Goal: Transaction & Acquisition: Download file/media

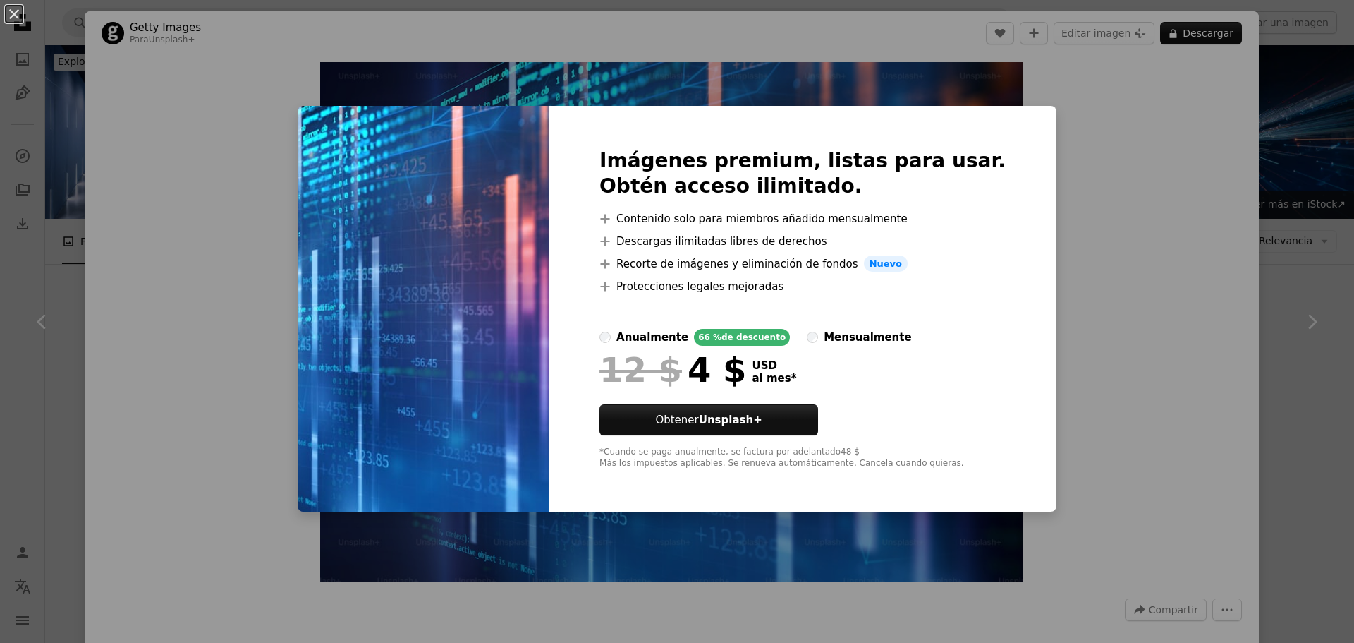
click at [1320, 103] on div "An X shape Imágenes premium, listas para usar. Obtén acceso ilimitado. A plus s…" at bounding box center [677, 321] width 1354 height 643
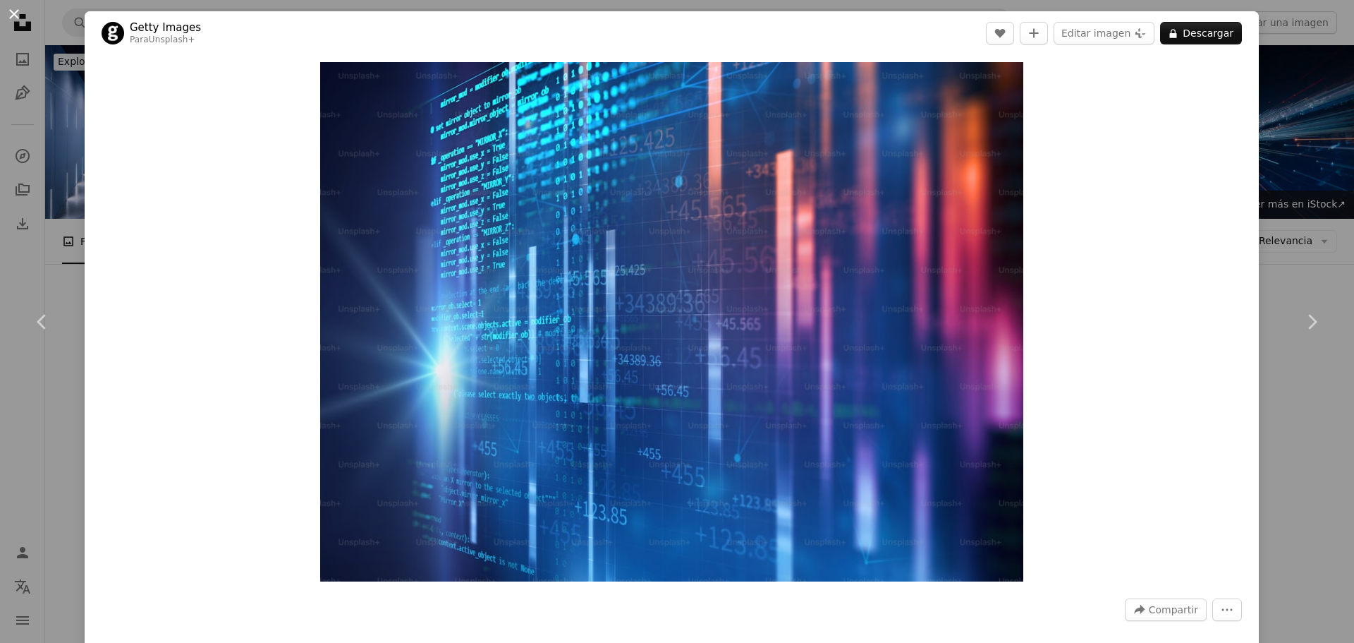
click at [18, 13] on button "An X shape" at bounding box center [14, 14] width 17 height 17
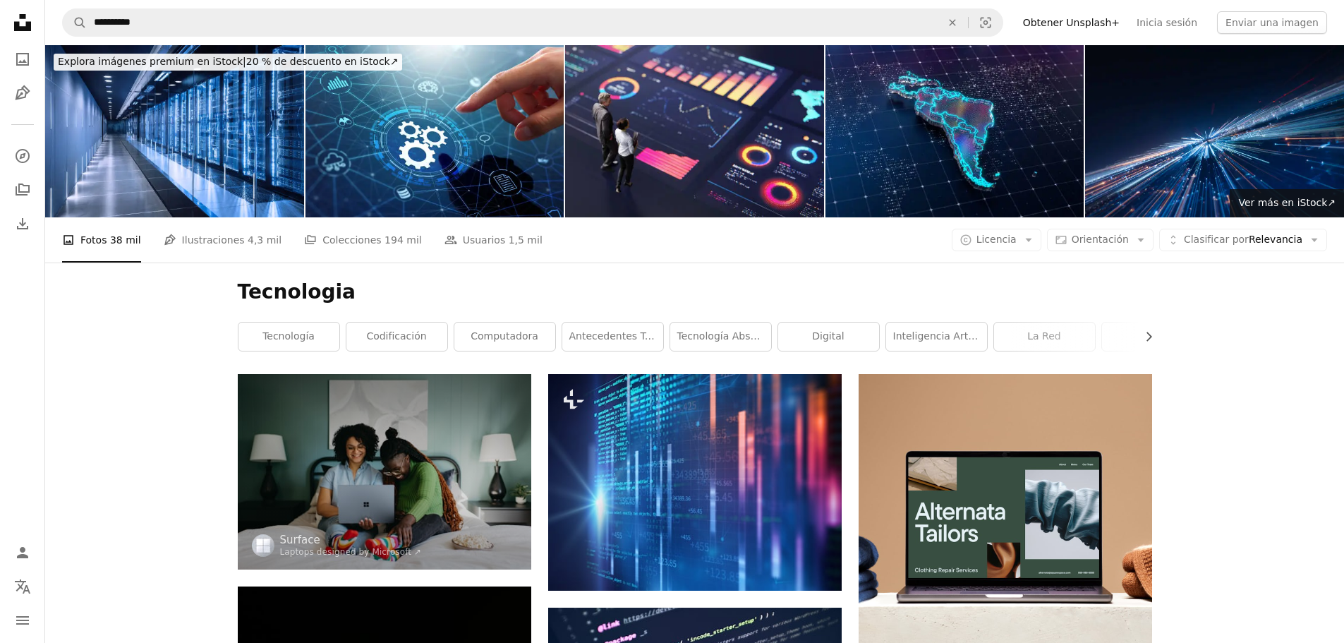
click at [20, 20] on icon "Unsplash logo Página de inicio de Unsplash" at bounding box center [22, 22] width 28 height 28
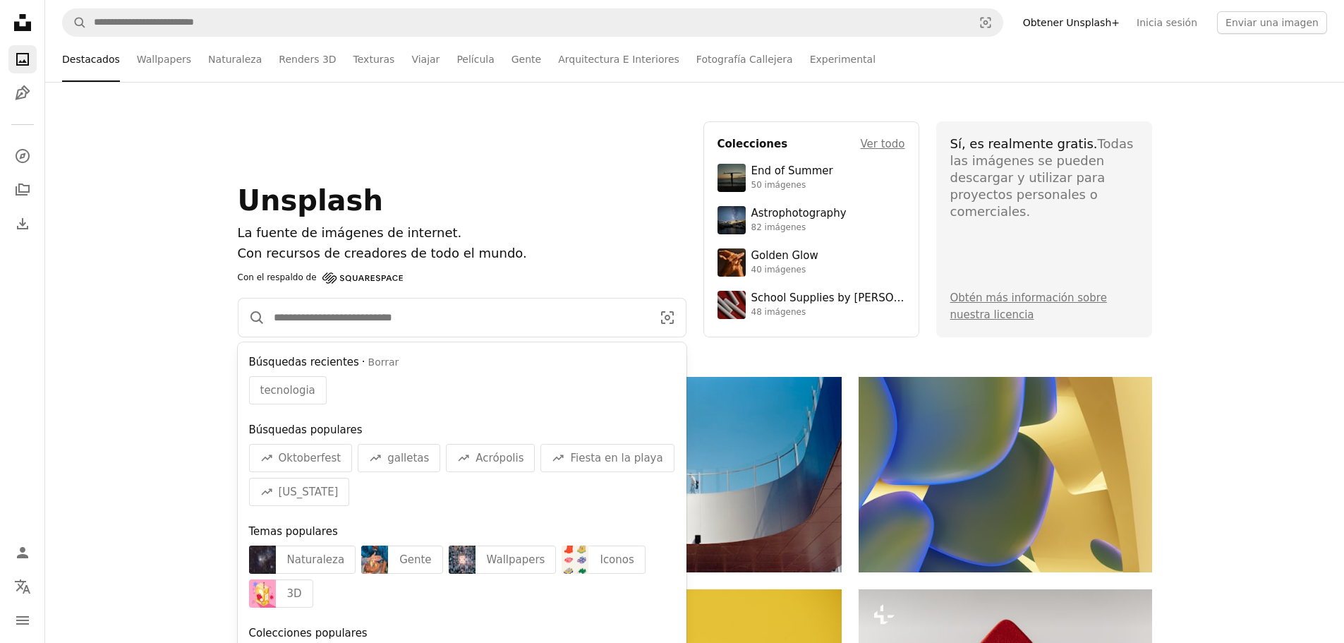
click at [311, 317] on input "Encuentra imágenes en todo el sitio" at bounding box center [457, 317] width 384 height 38
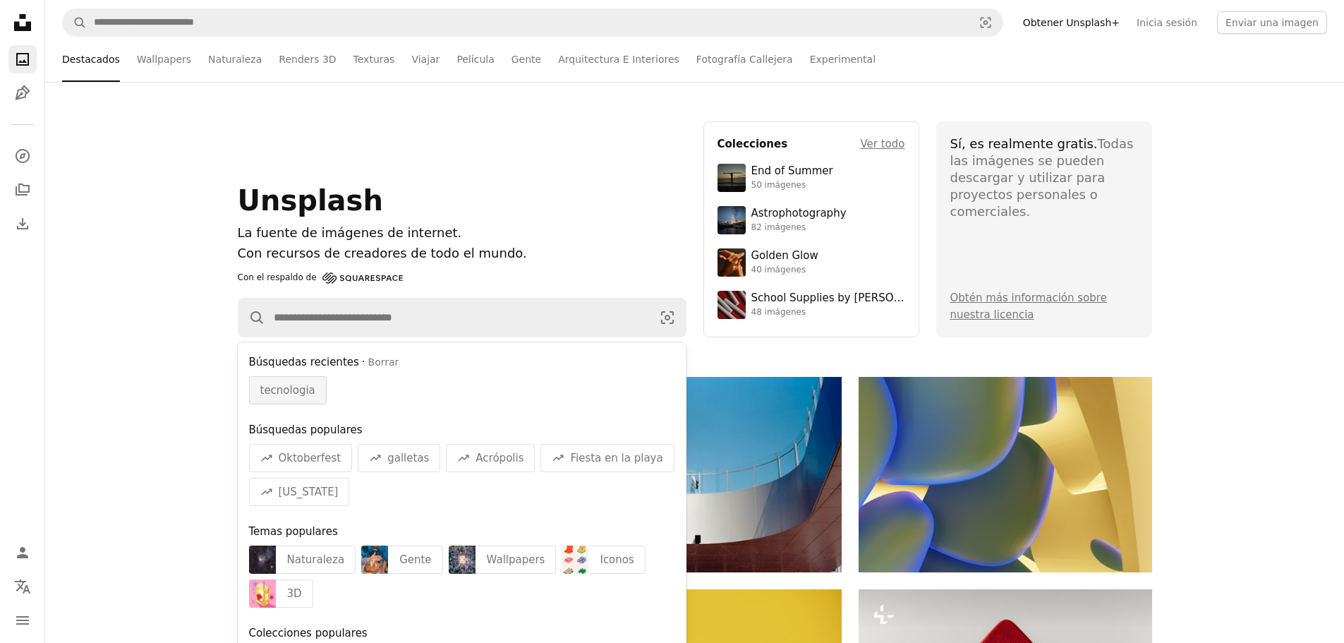
click at [288, 393] on span "tecnologia" at bounding box center [287, 390] width 55 height 17
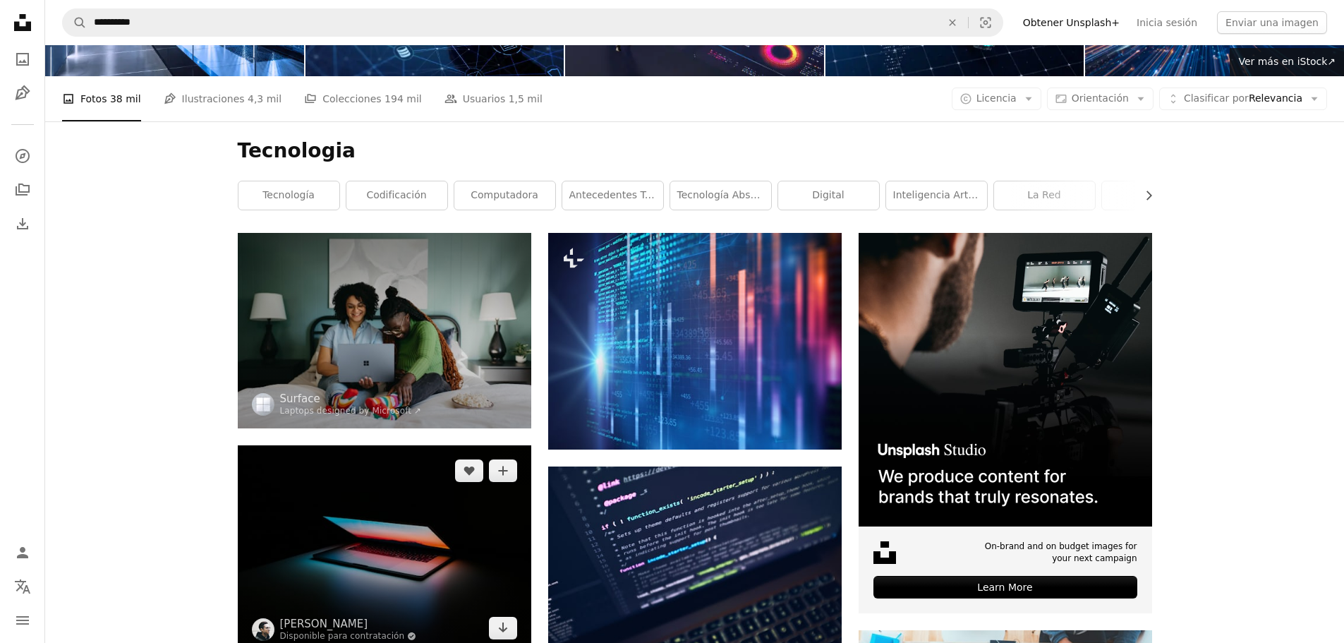
scroll to position [212, 0]
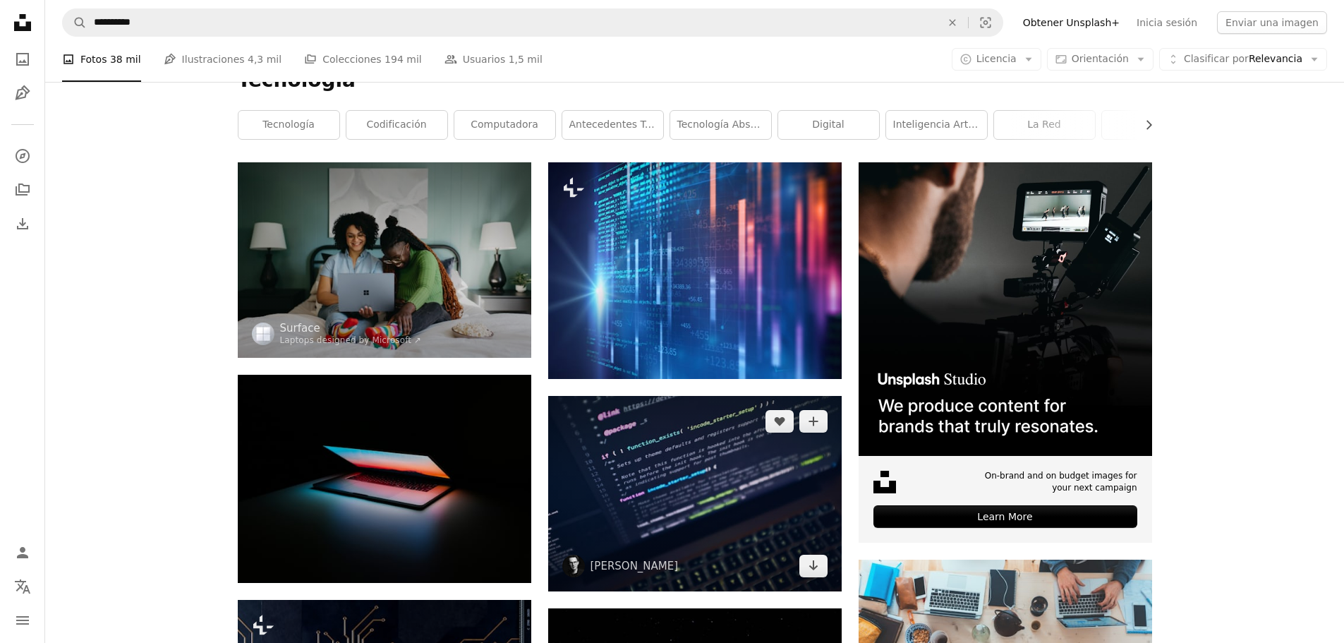
click at [717, 504] on img at bounding box center [694, 493] width 293 height 195
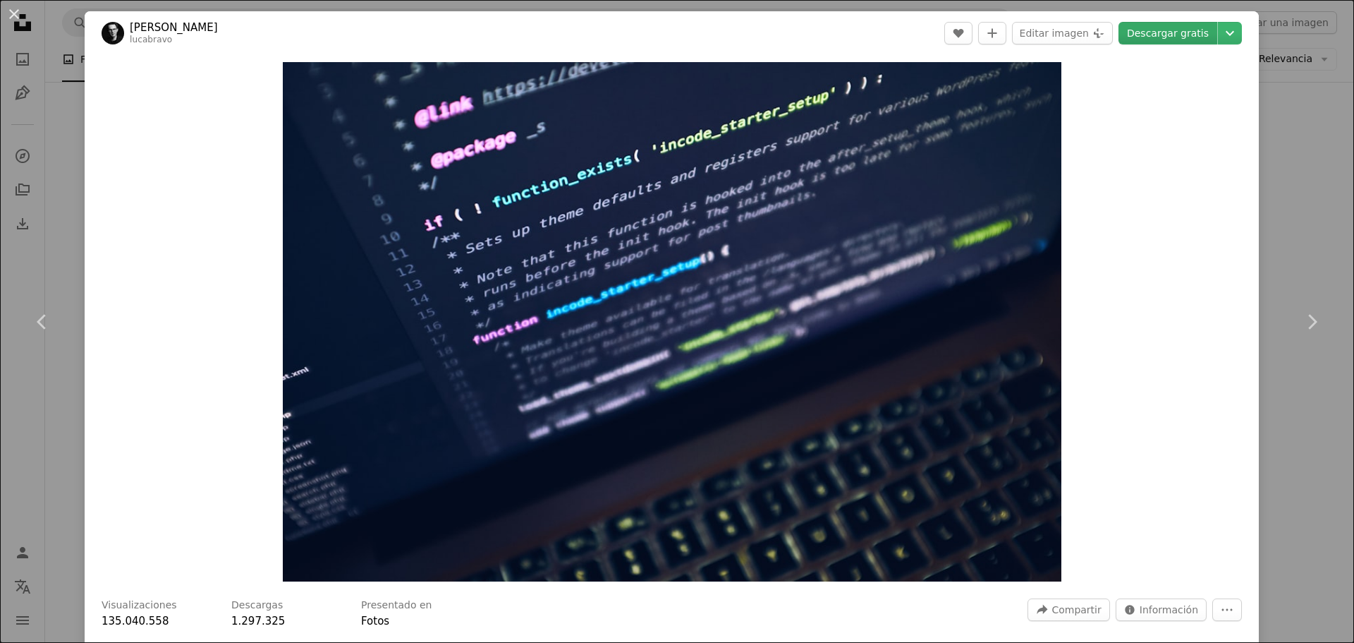
click at [1163, 30] on link "Descargar gratis" at bounding box center [1168, 33] width 99 height 23
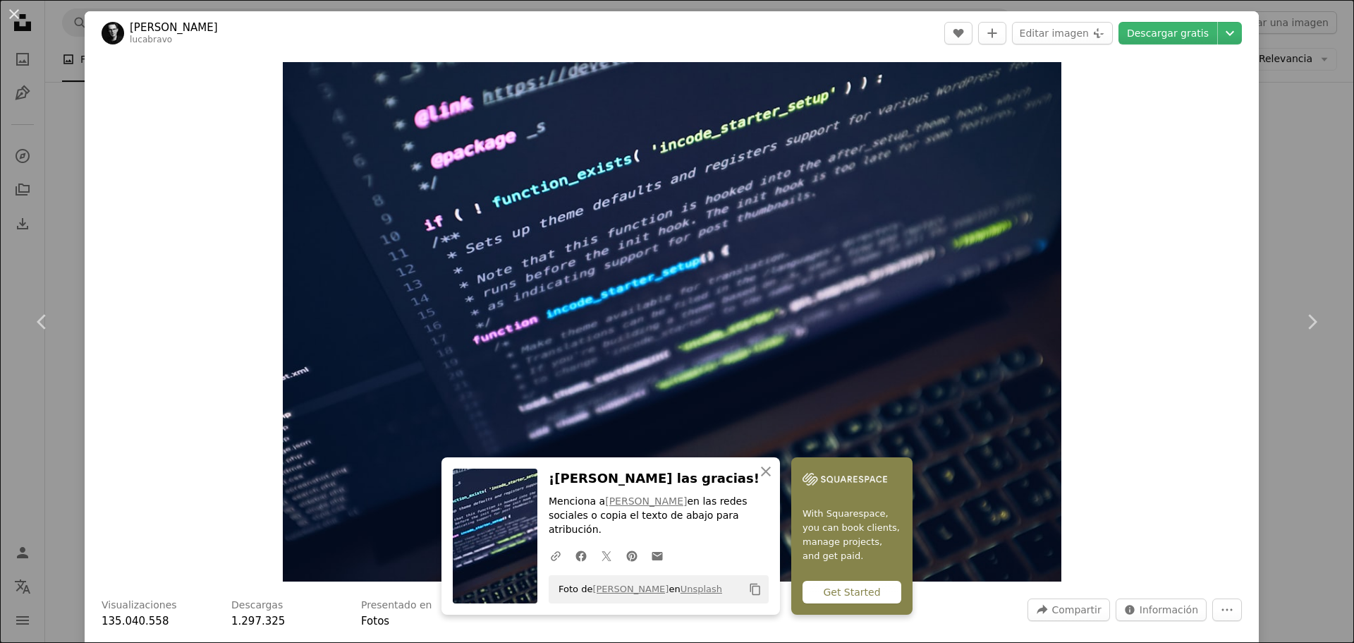
drag, startPoint x: 16, startPoint y: 15, endPoint x: 54, endPoint y: 61, distance: 59.2
click at [16, 15] on button "An X shape" at bounding box center [14, 14] width 17 height 17
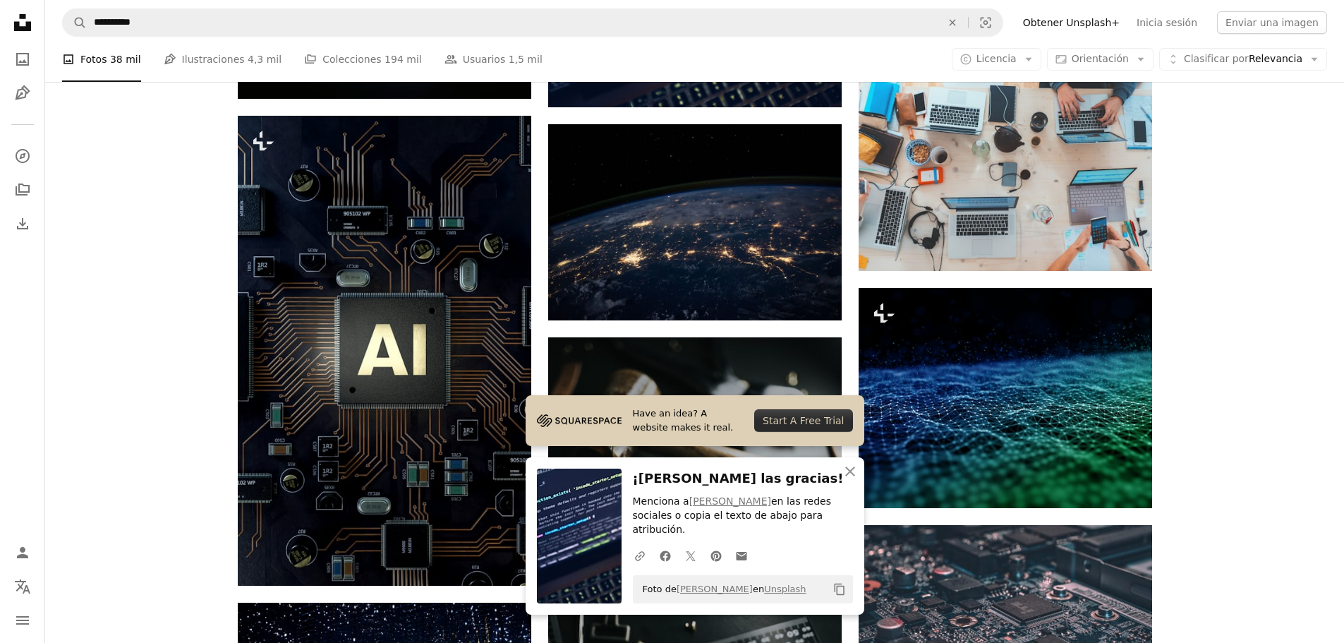
scroll to position [705, 0]
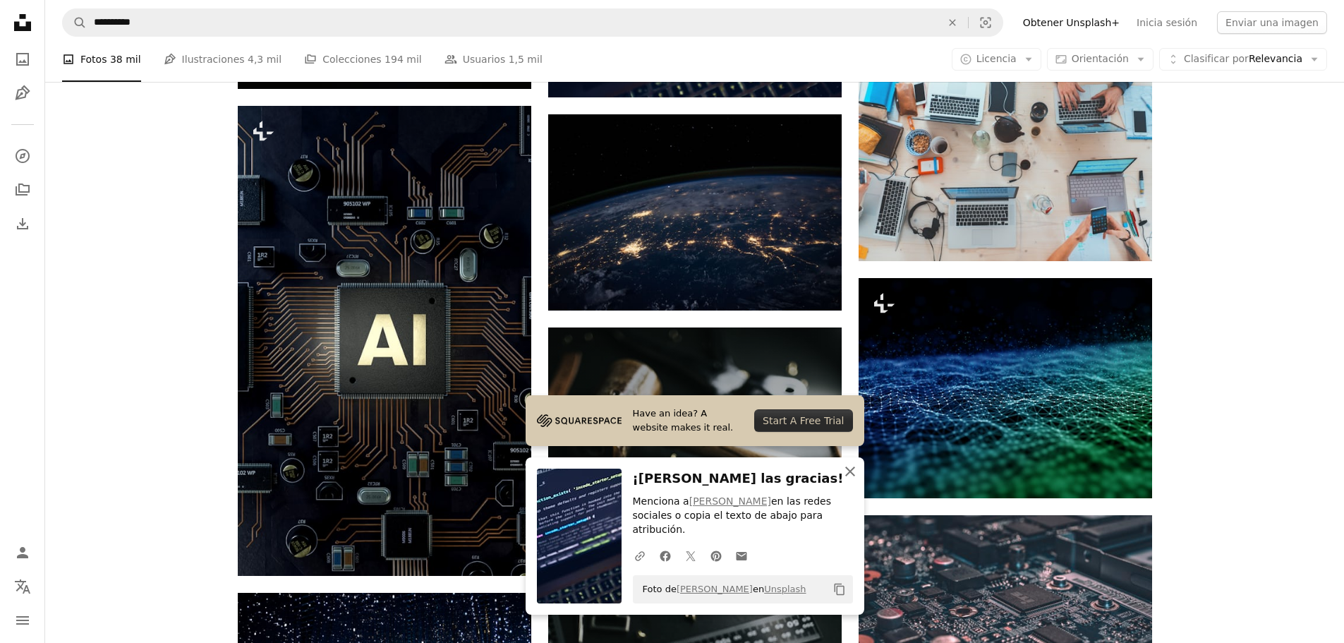
click at [853, 476] on icon "button" at bounding box center [850, 471] width 10 height 10
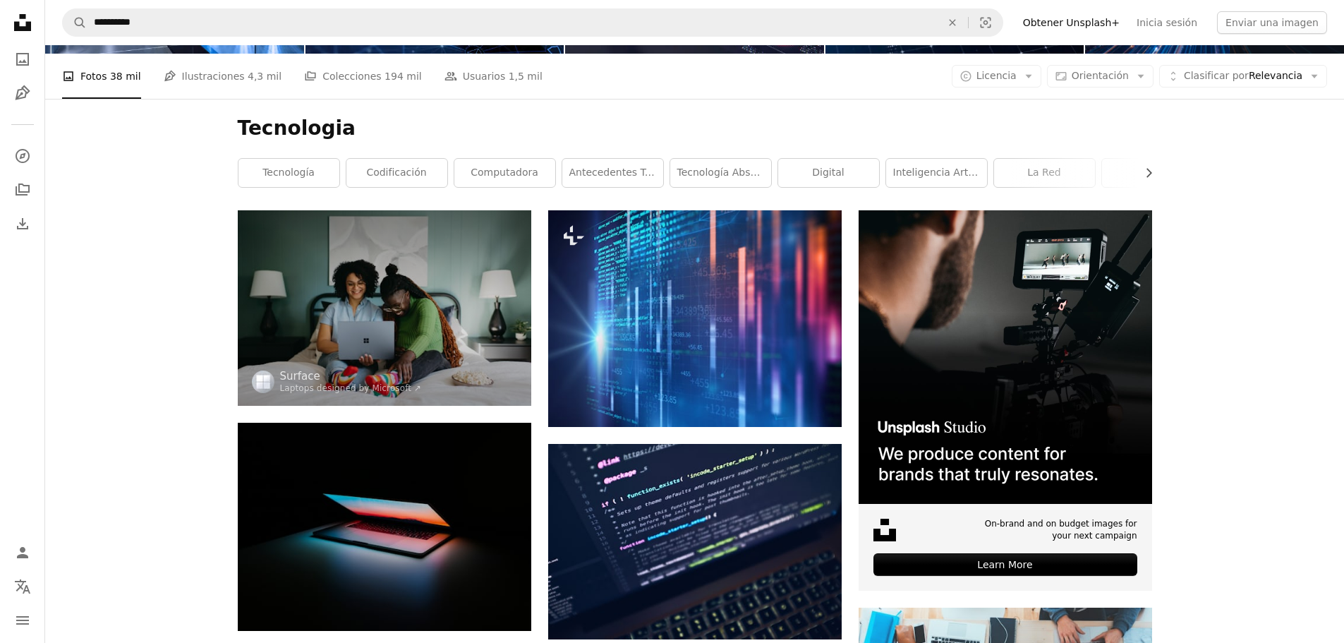
scroll to position [0, 0]
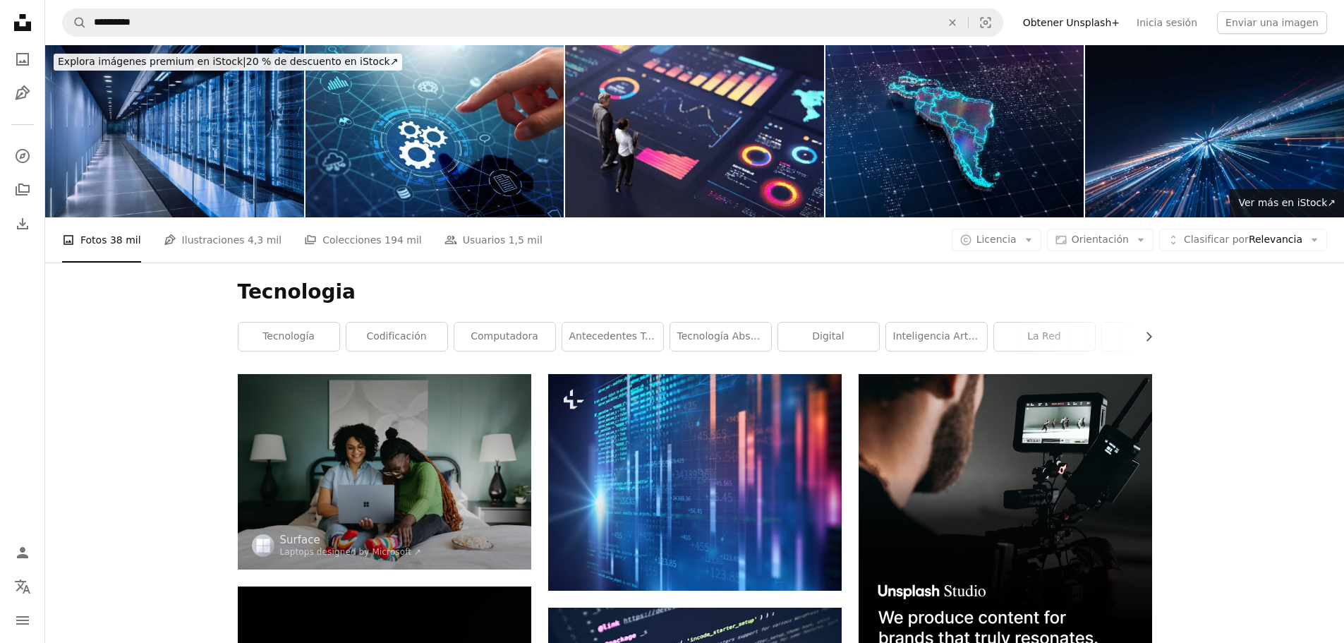
click at [174, 135] on img at bounding box center [174, 131] width 259 height 172
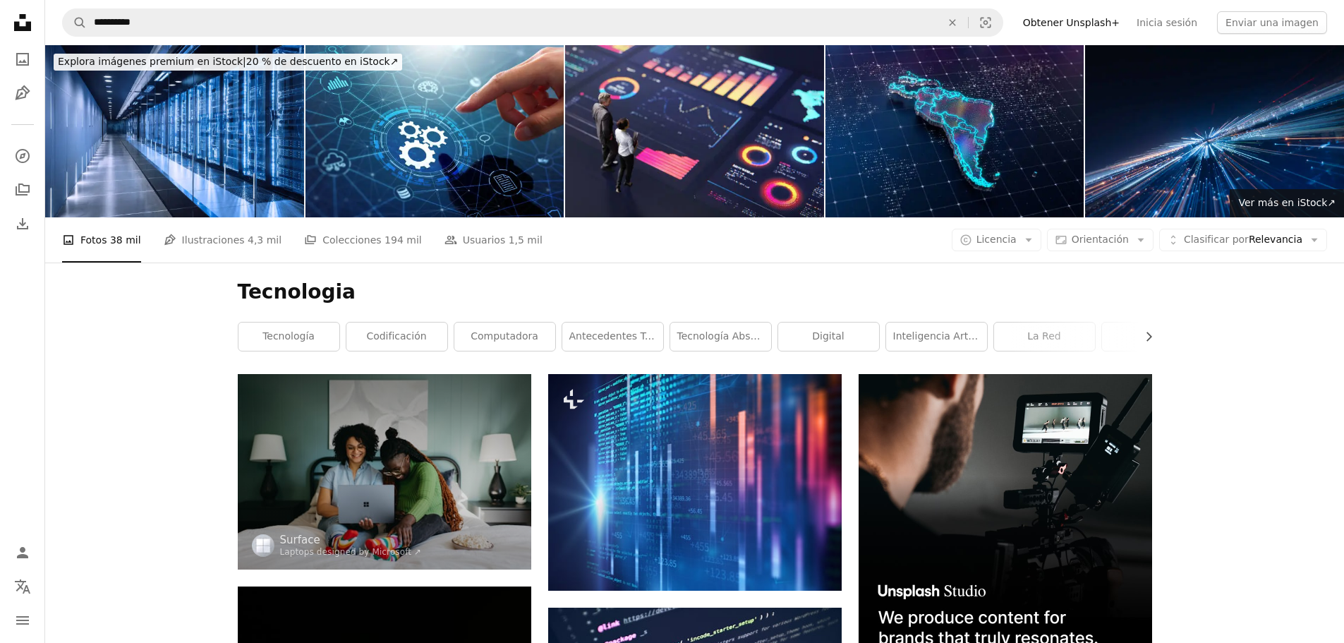
click at [21, 20] on icon "Unsplash logo Página de inicio de Unsplash" at bounding box center [22, 22] width 28 height 28
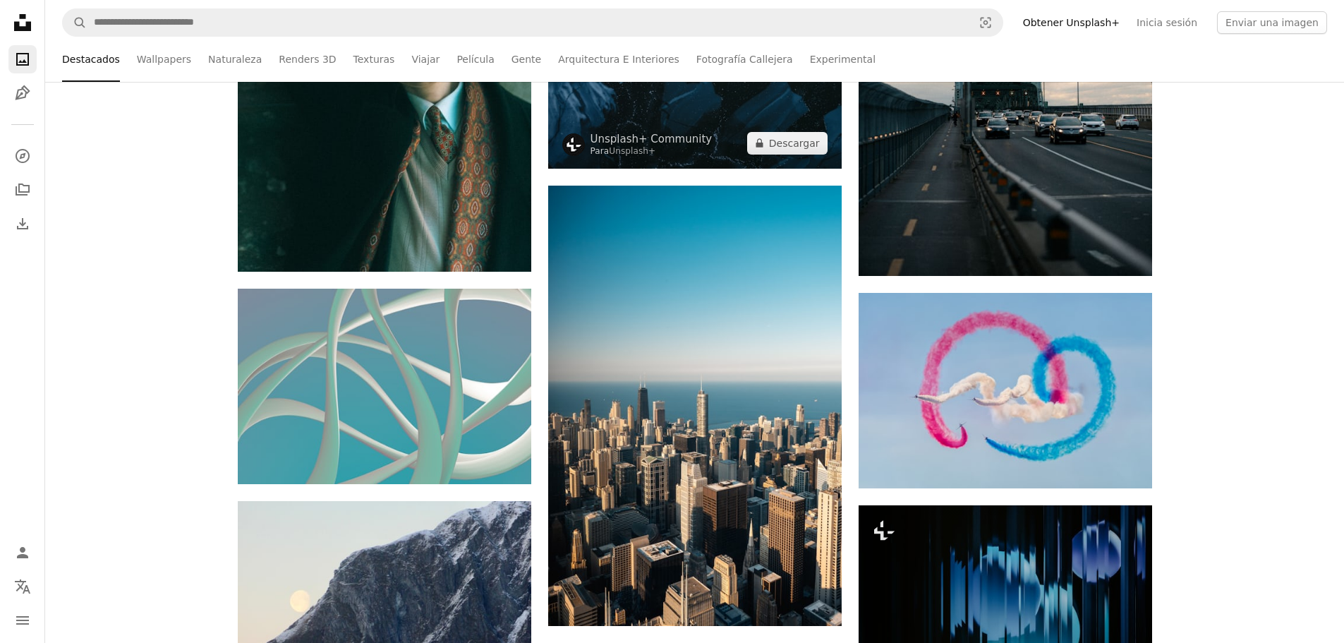
scroll to position [5714, 0]
